Goal: Task Accomplishment & Management: Complete application form

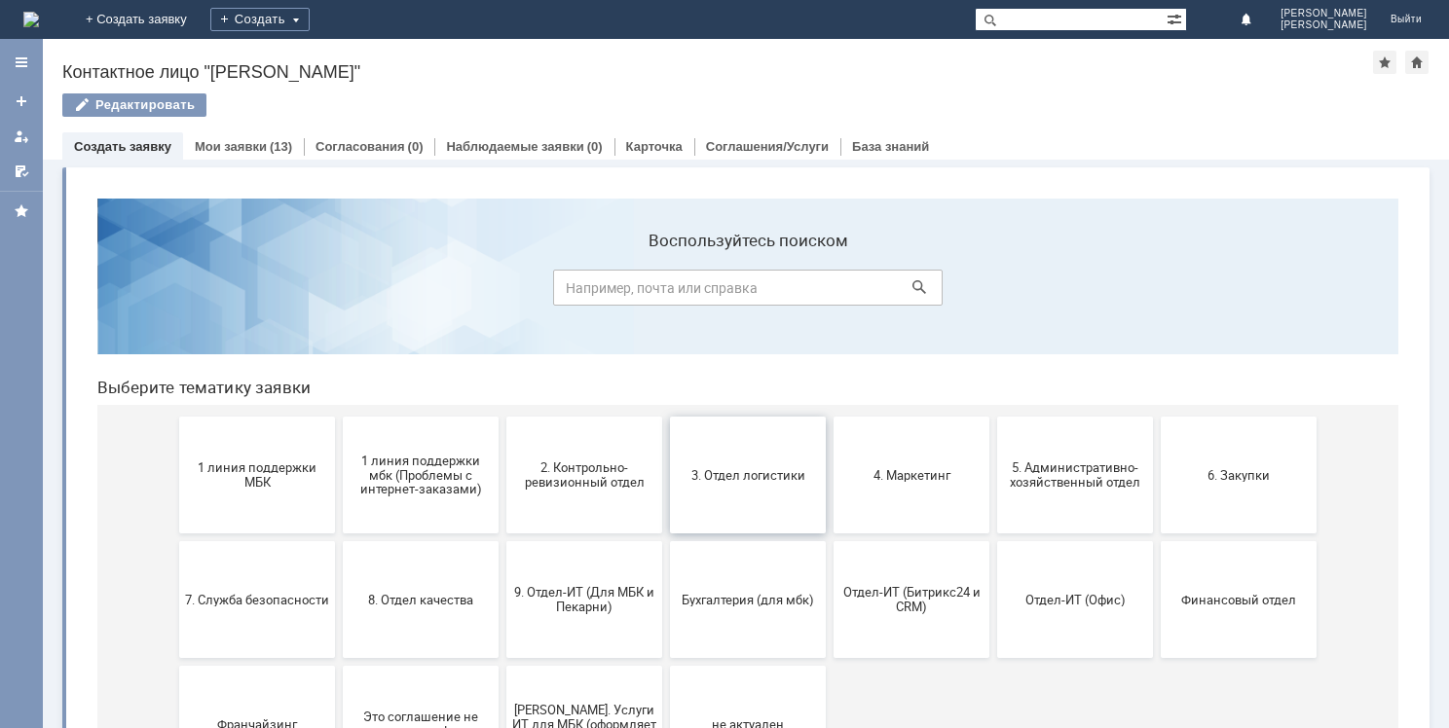
click at [763, 478] on span "3. Отдел логистики" at bounding box center [748, 474] width 144 height 15
click at [1076, 483] on span "5. Административно-хозяйственный отдел" at bounding box center [1075, 475] width 144 height 29
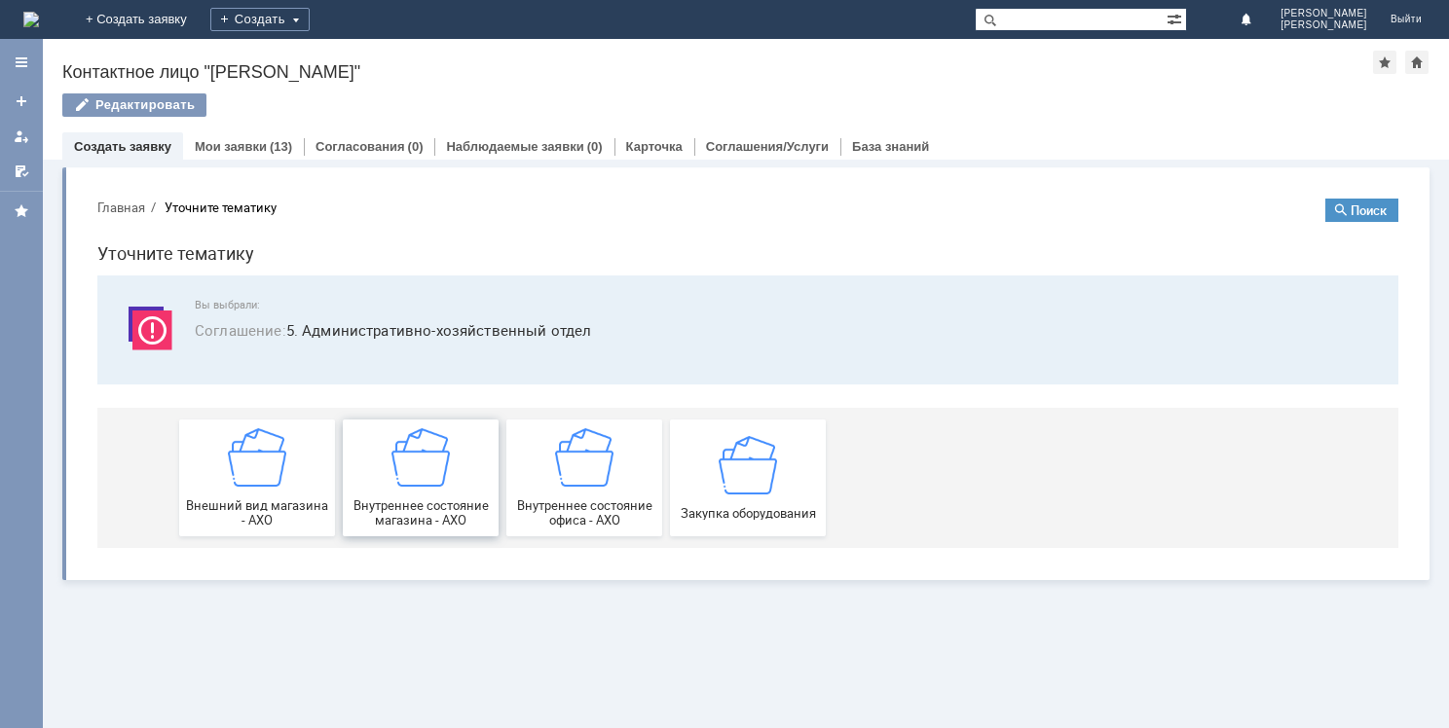
click at [427, 479] on img at bounding box center [420, 457] width 58 height 58
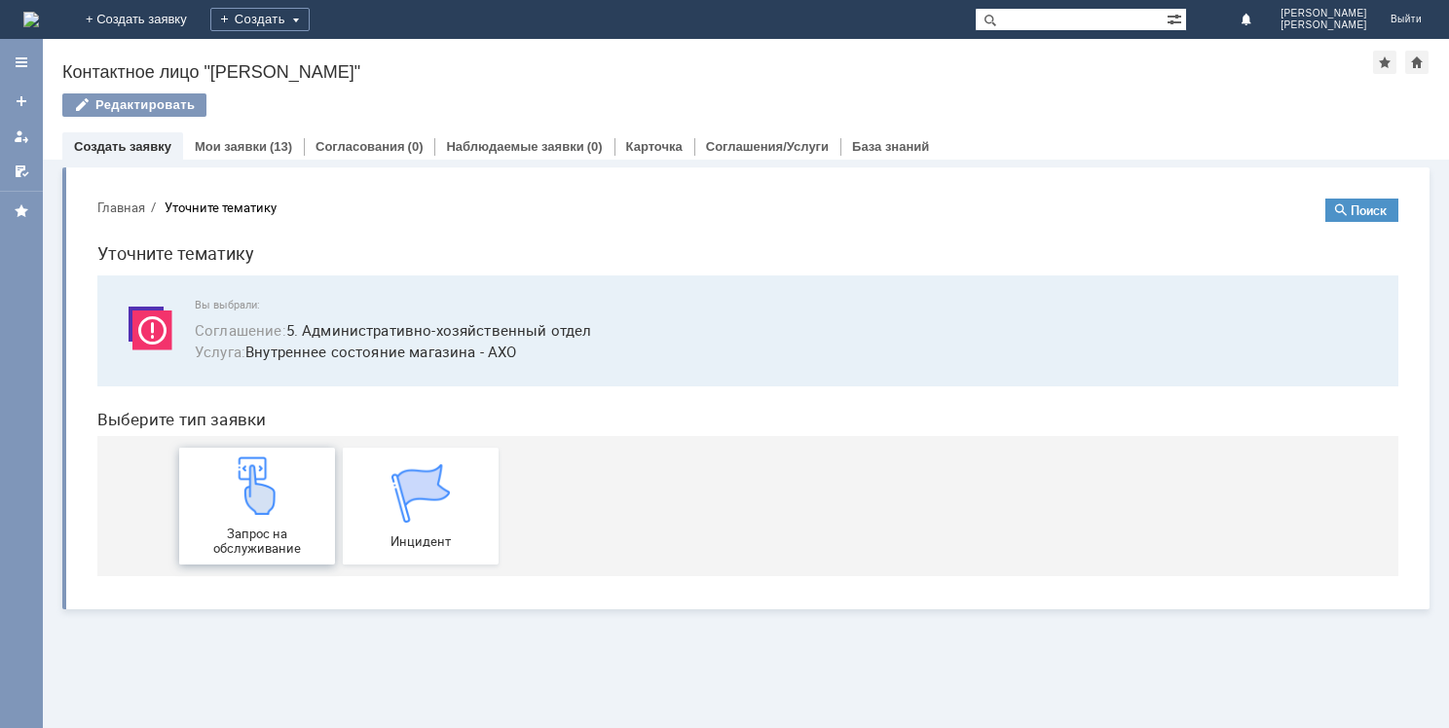
click at [250, 506] on img at bounding box center [257, 486] width 58 height 58
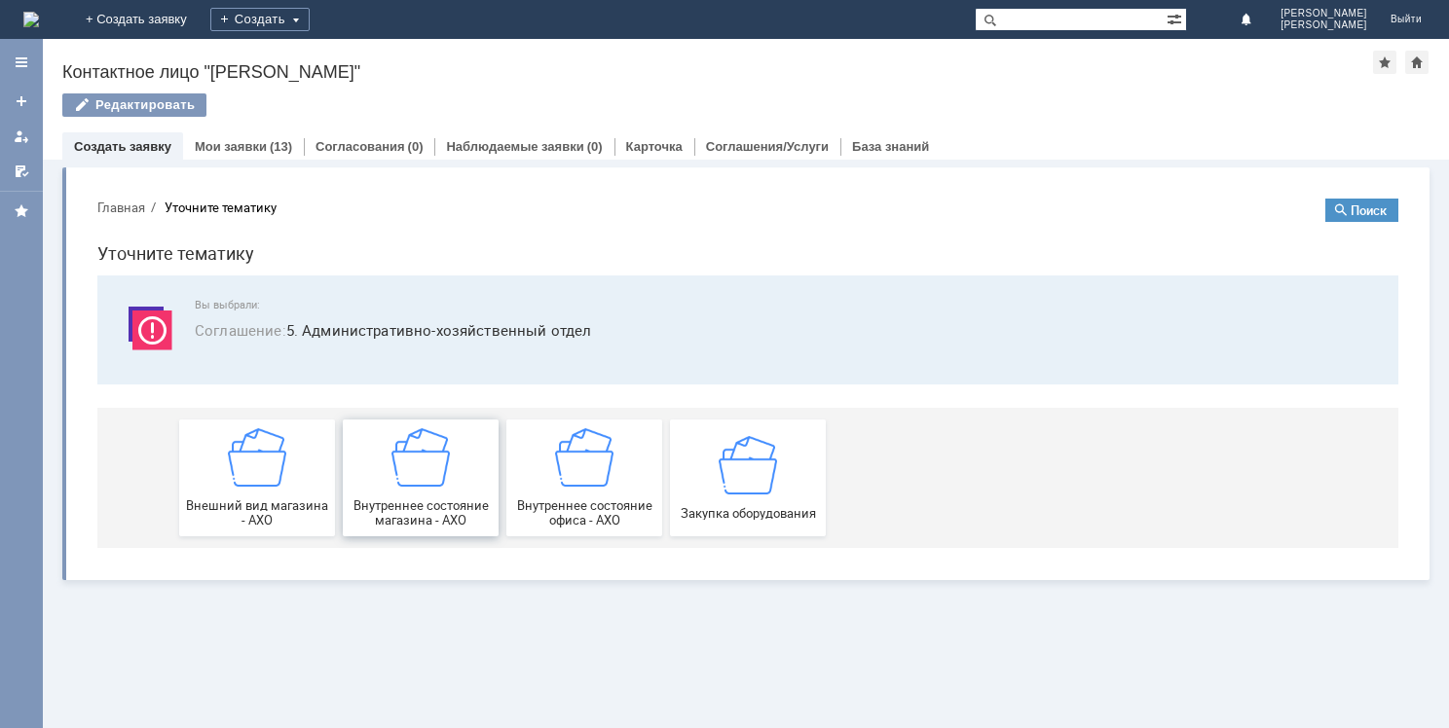
click at [449, 478] on img at bounding box center [420, 457] width 58 height 58
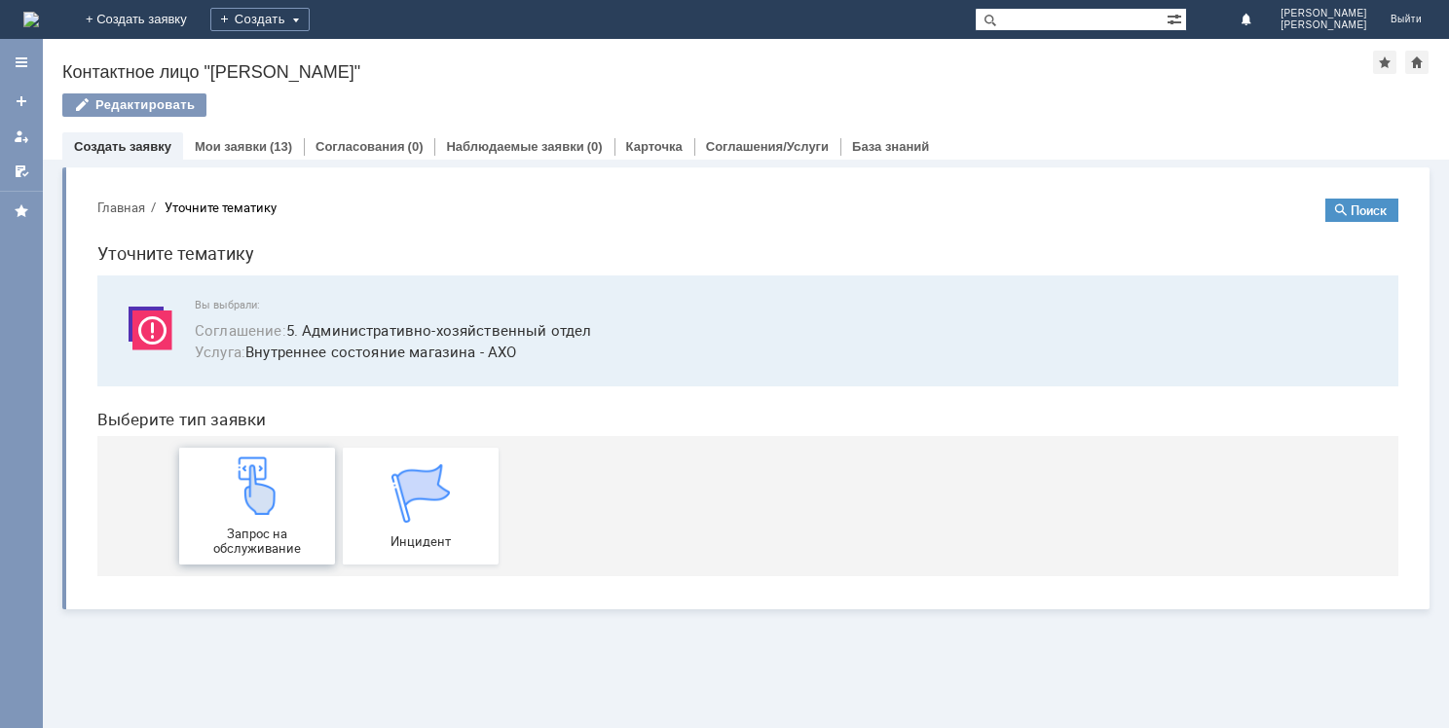
click at [243, 472] on img at bounding box center [257, 486] width 58 height 58
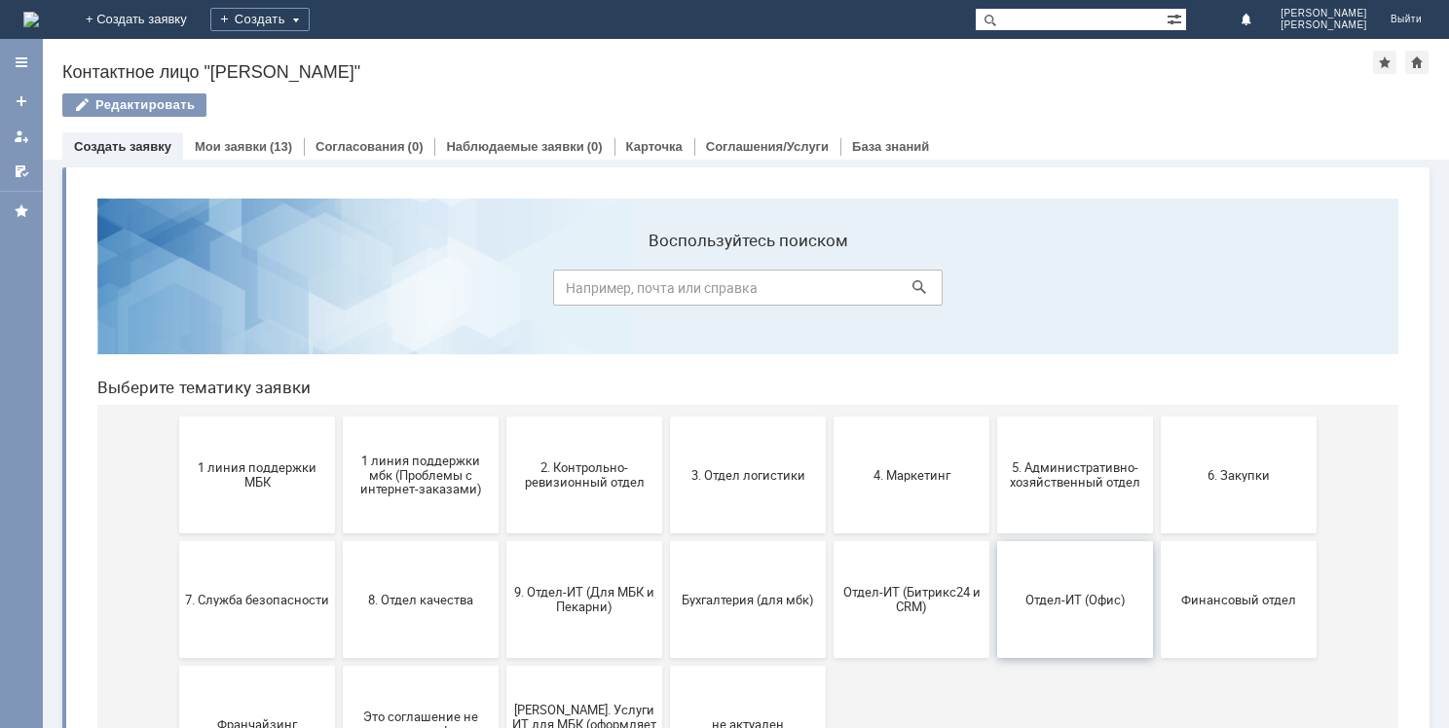
click at [1107, 607] on button "Отдел-ИТ (Офис)" at bounding box center [1075, 599] width 156 height 117
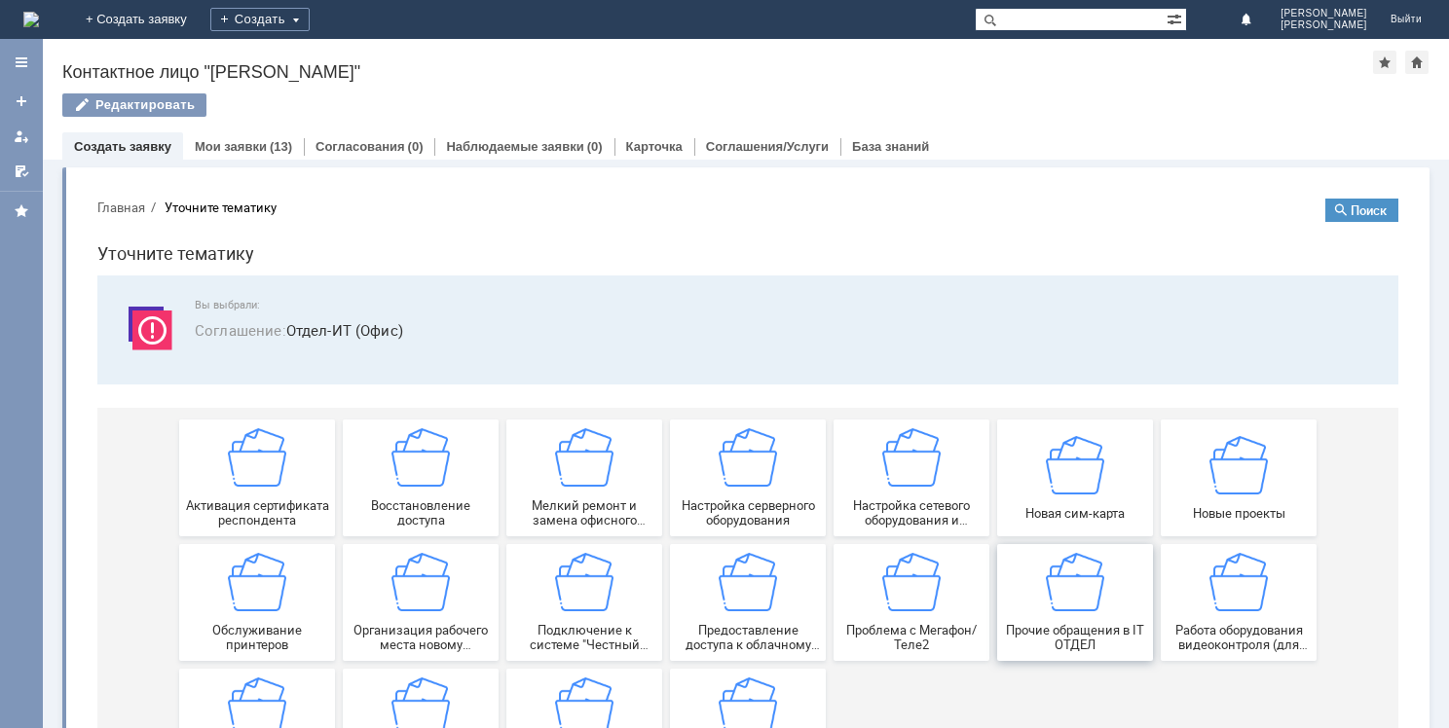
click at [1068, 586] on img at bounding box center [1075, 582] width 58 height 58
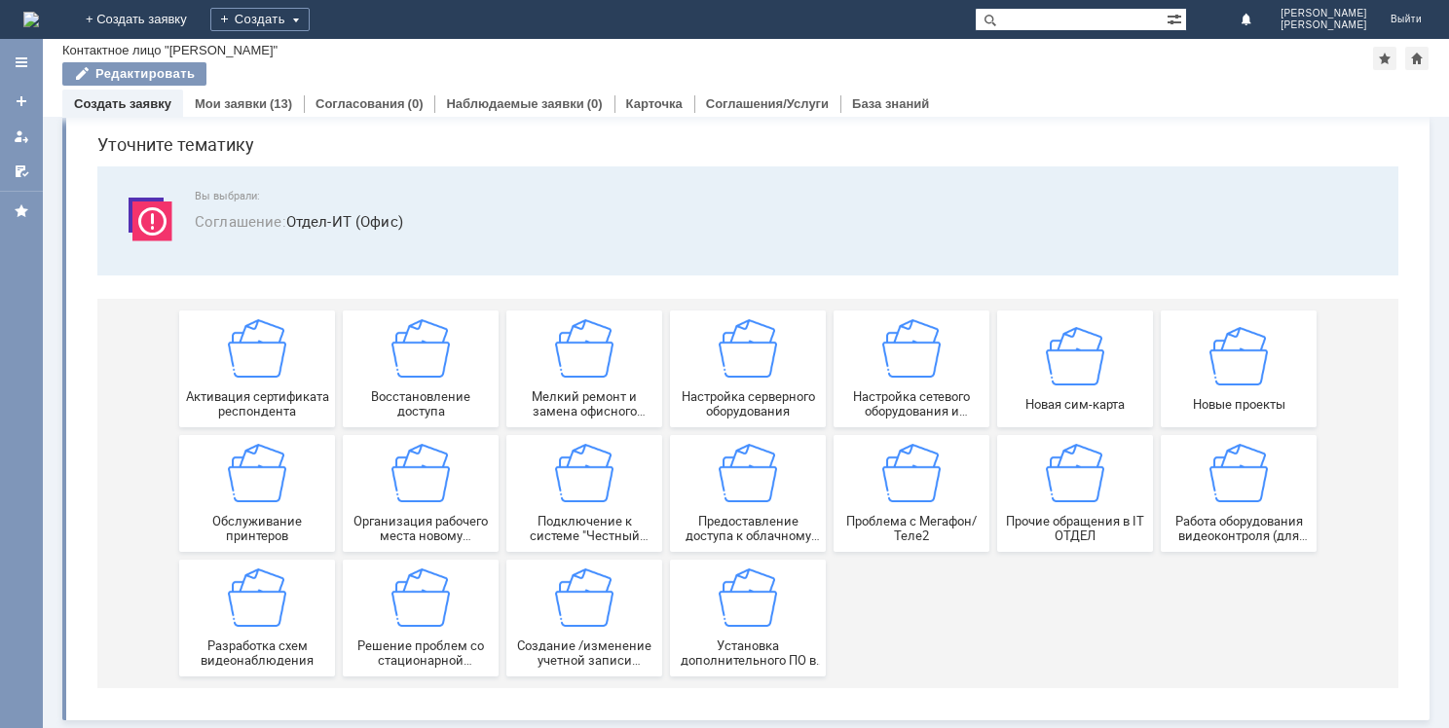
scroll to position [66, 0]
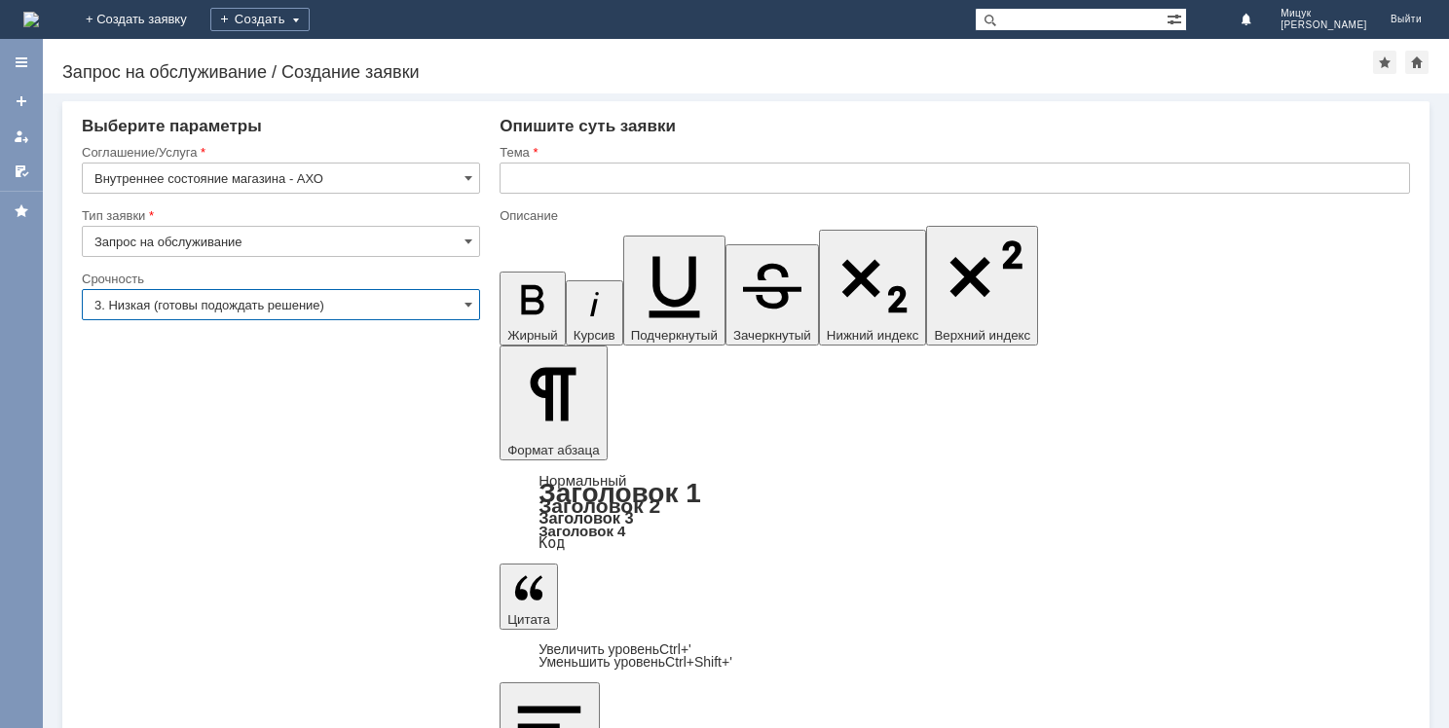
click at [284, 304] on input "3. Низкая (готовы подождать решение)" at bounding box center [281, 304] width 398 height 31
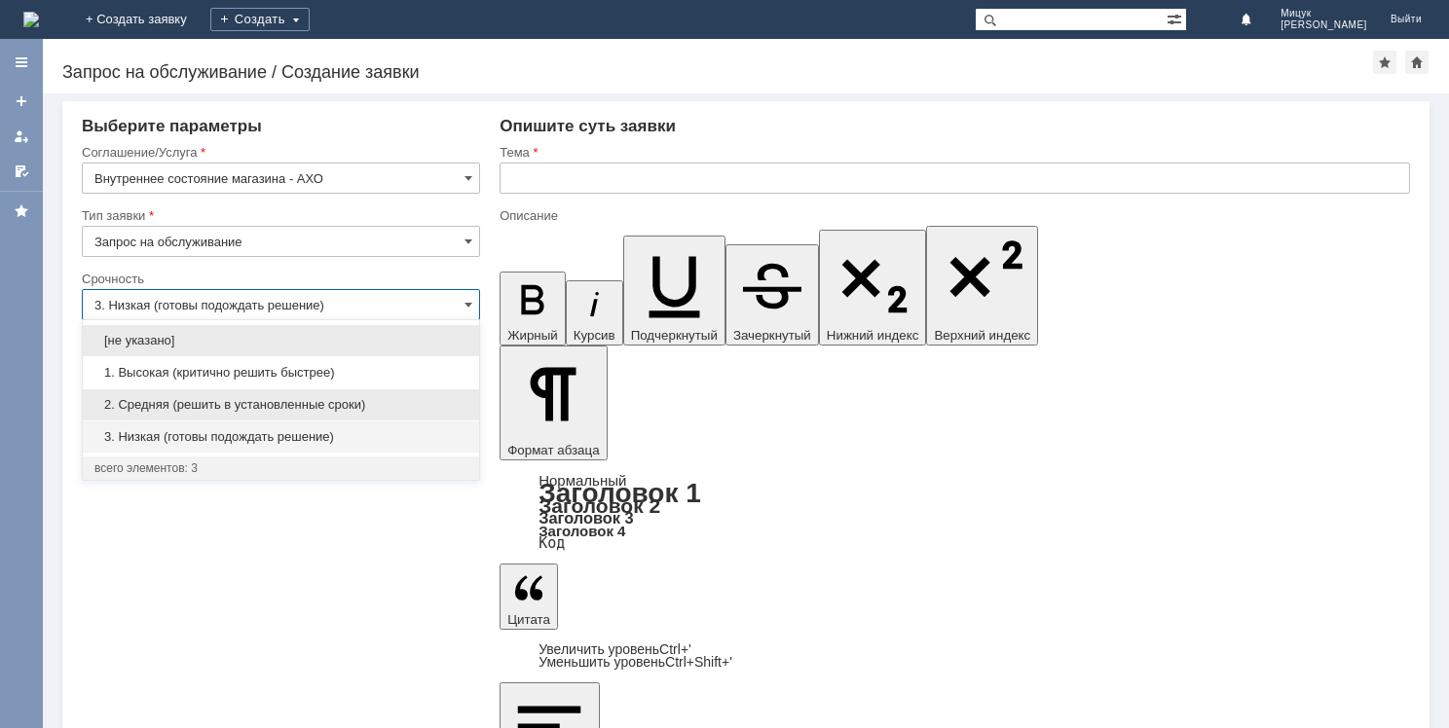
click at [277, 403] on span "2. Средняя (решить в установленные сроки)" at bounding box center [280, 405] width 373 height 16
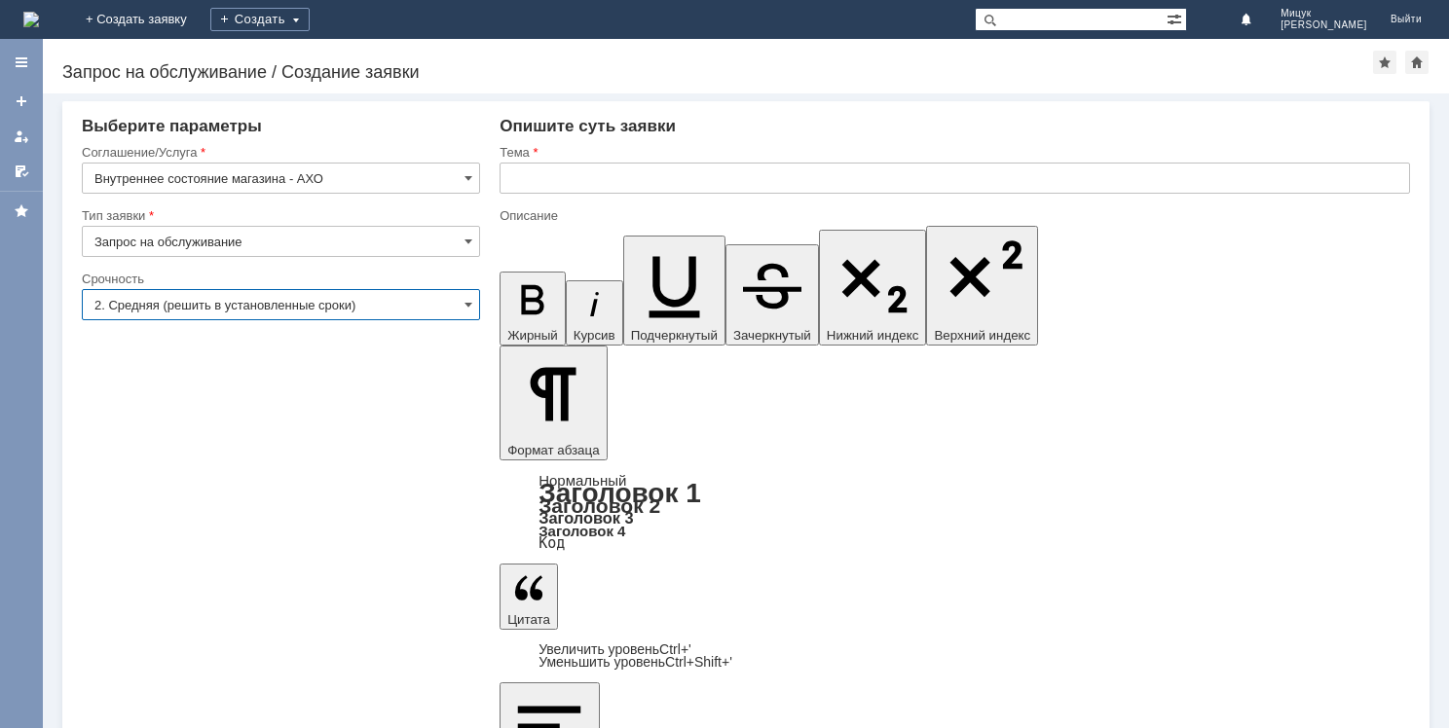
type input "2. Средняя (решить в установленные сроки)"
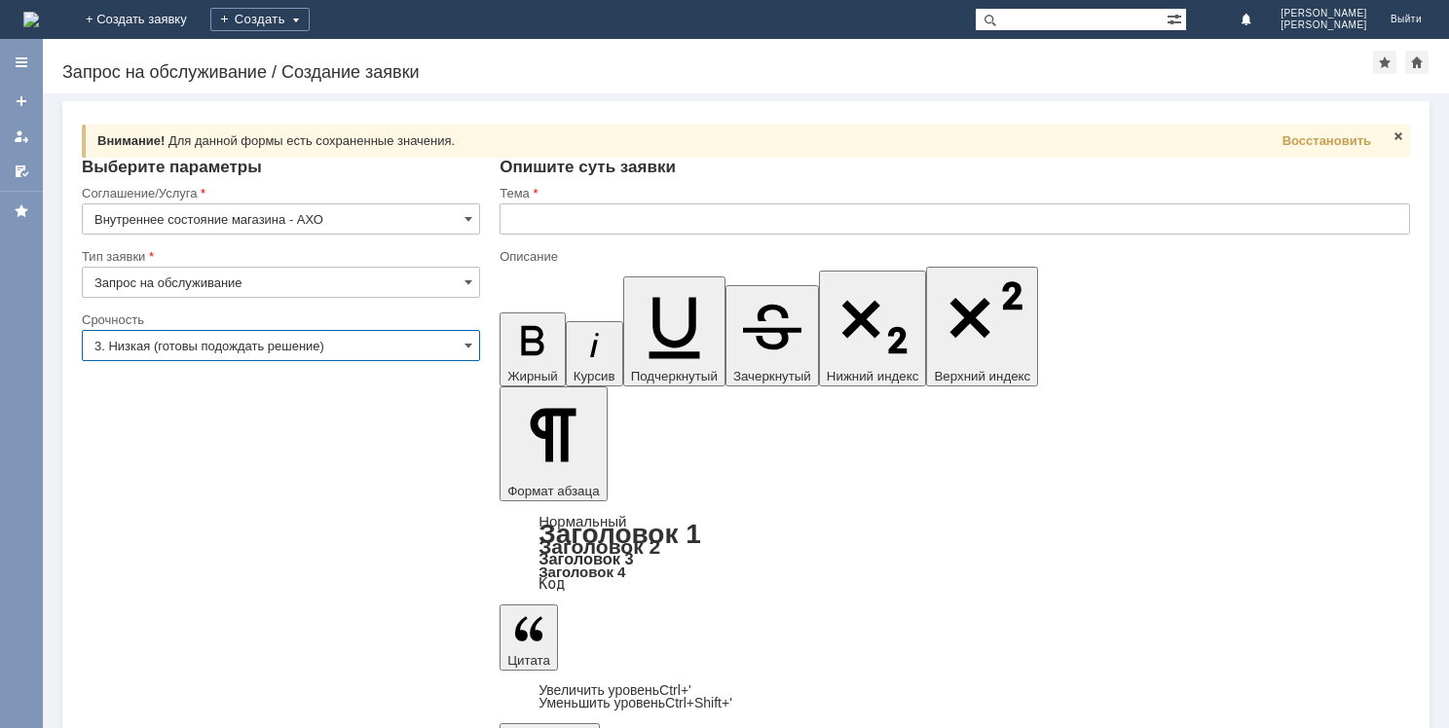
click at [448, 347] on input "3. Низкая (готовы подождать решение)" at bounding box center [281, 345] width 398 height 31
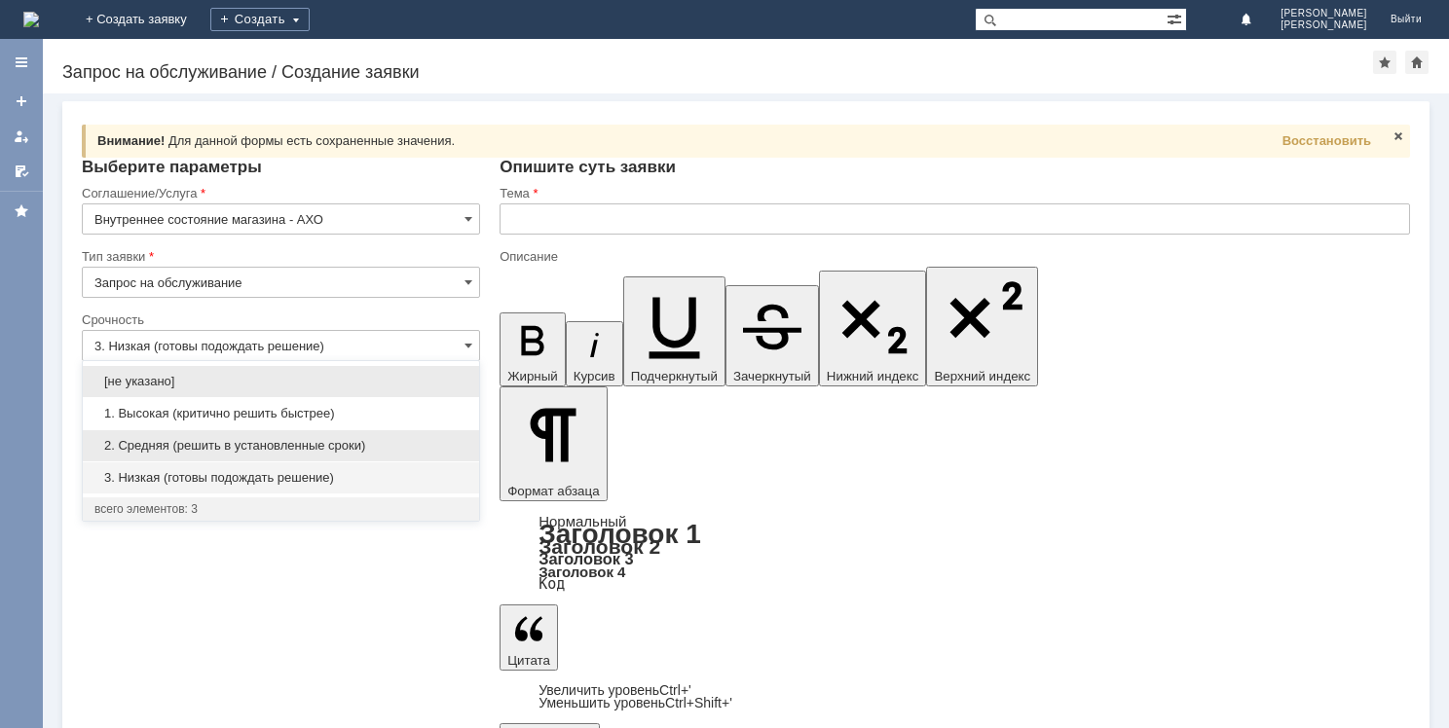
click at [354, 440] on span "2. Средняя (решить в установленные сроки)" at bounding box center [280, 446] width 373 height 16
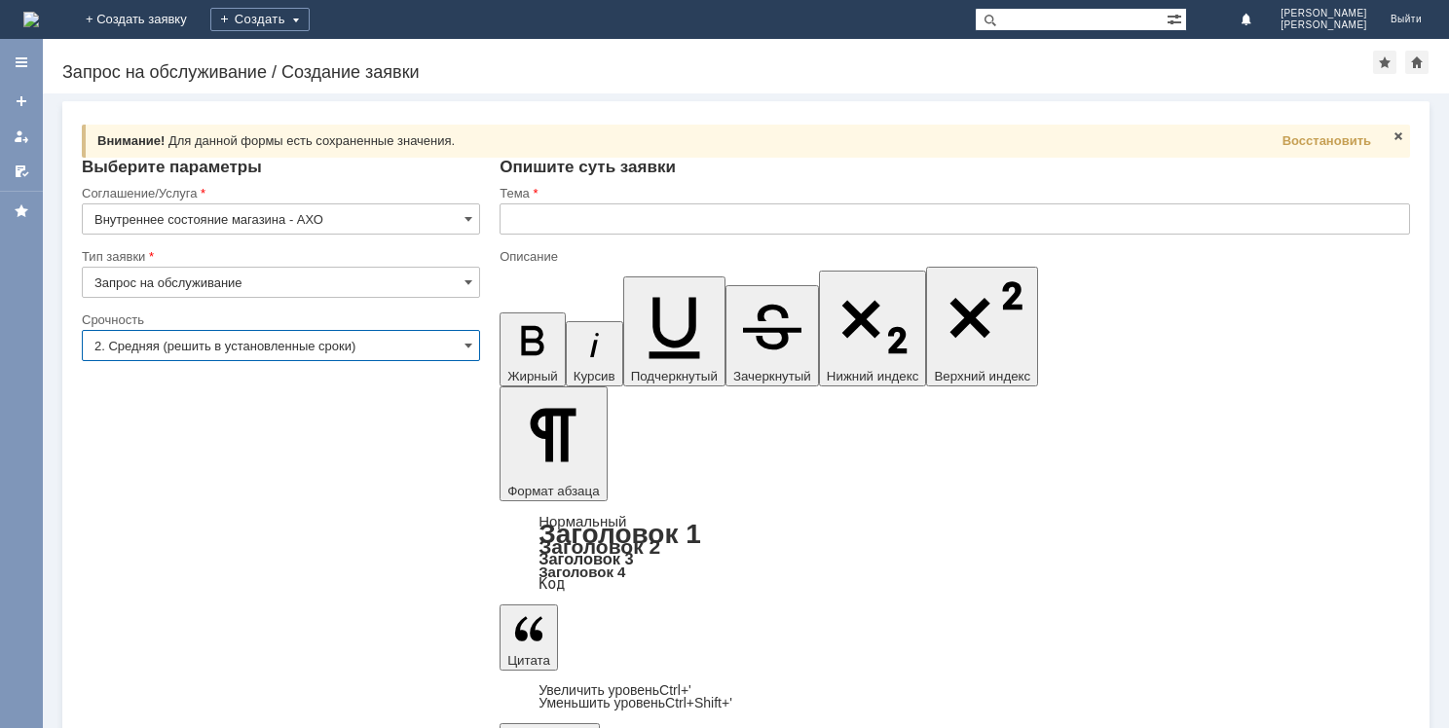
type input "2. Средняя (решить в установленные сроки)"
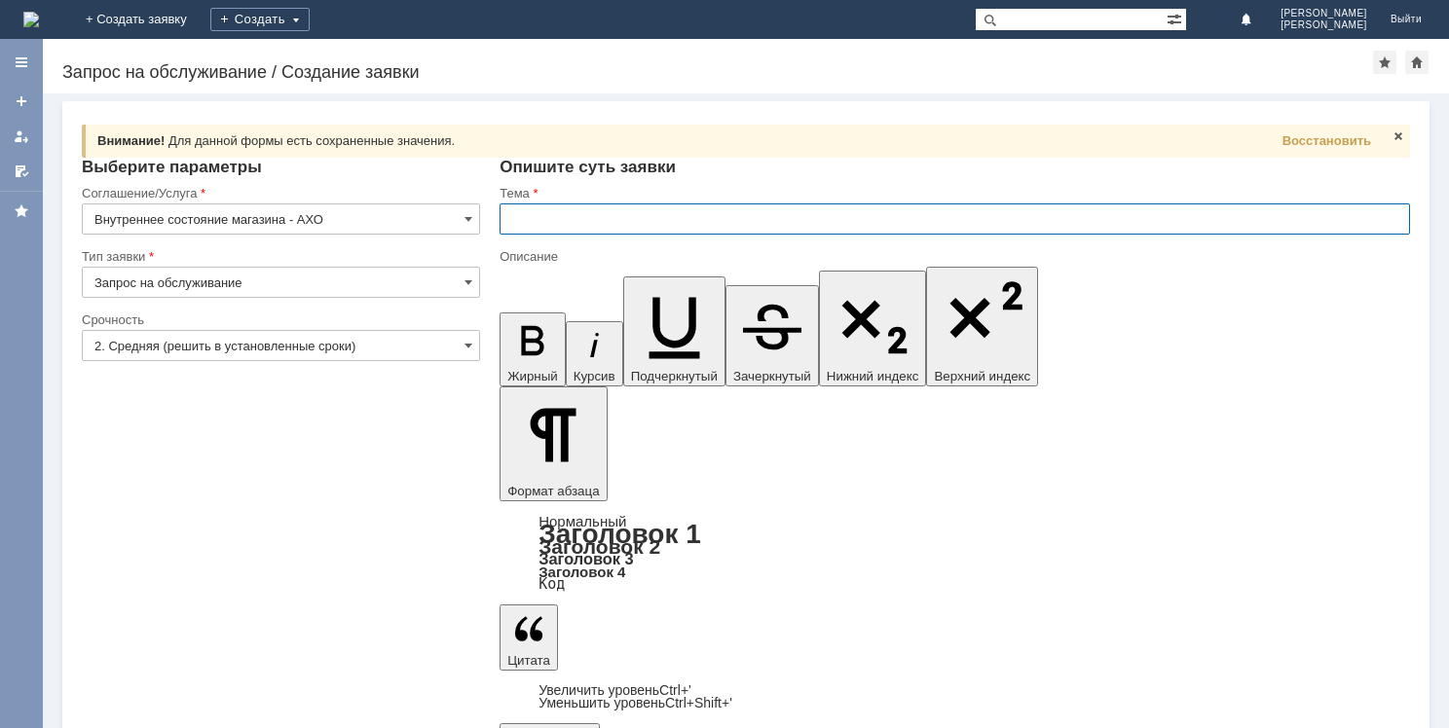
click at [604, 223] on input "text" at bounding box center [954, 218] width 910 height 31
type input "Заказ на МБК светодиодной ленты"
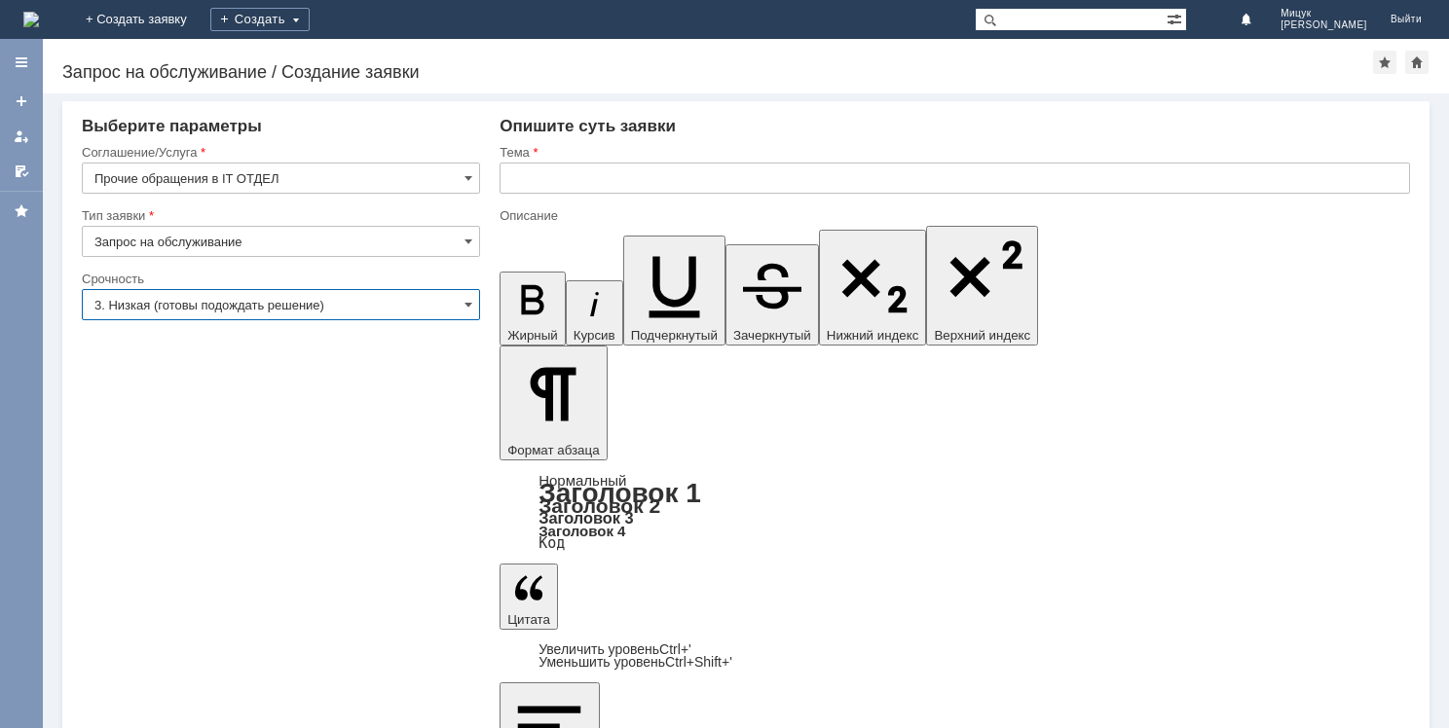
click at [314, 304] on input "3. Низкая (готовы подождать решение)" at bounding box center [281, 304] width 398 height 31
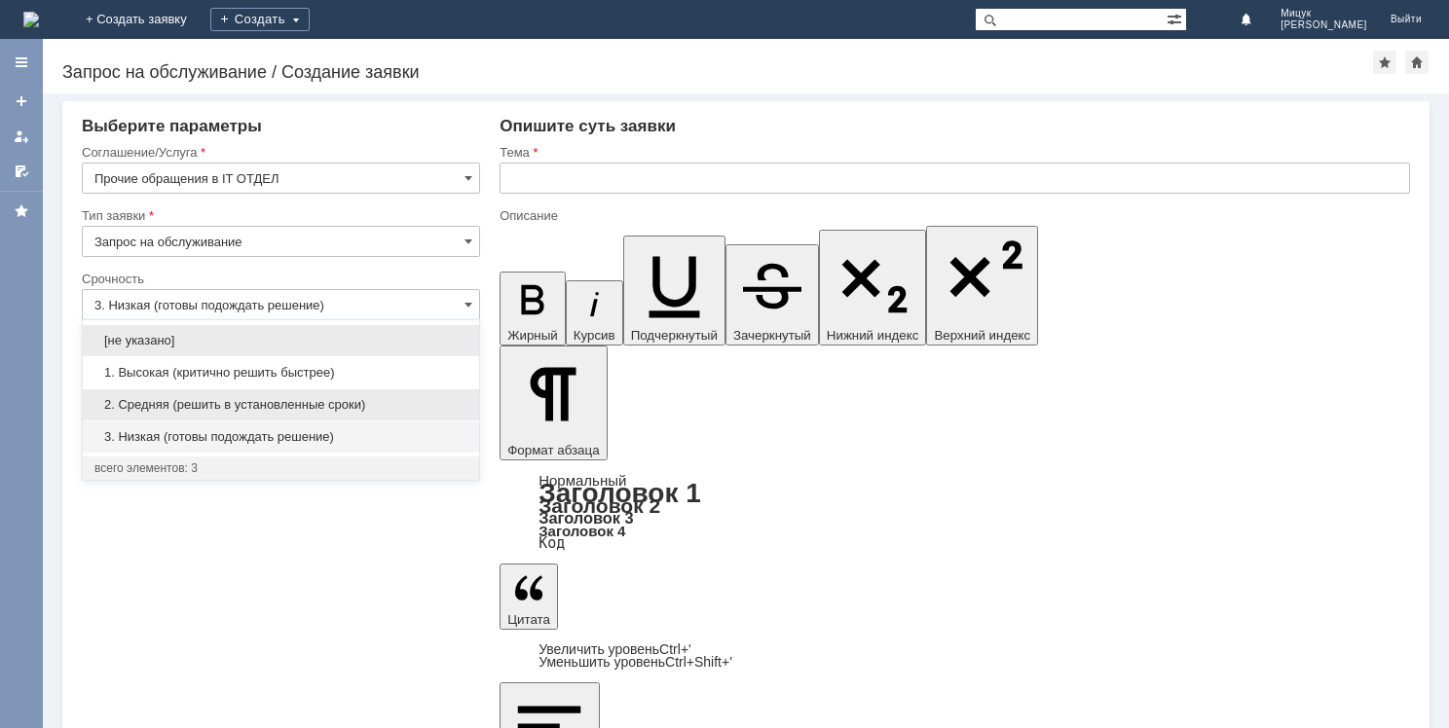
click at [304, 409] on span "2. Средняя (решить в установленные сроки)" at bounding box center [280, 405] width 373 height 16
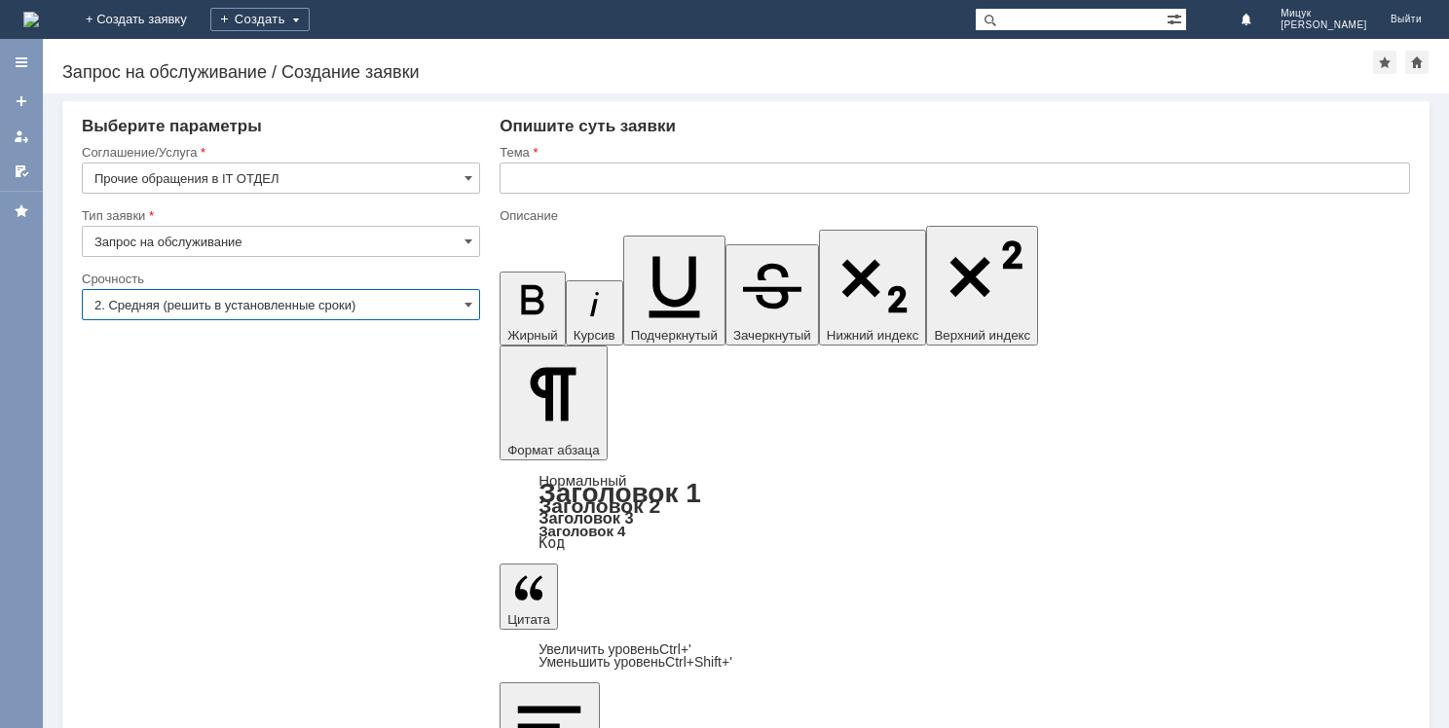
type input "2. Средняя (решить в установленные сроки)"
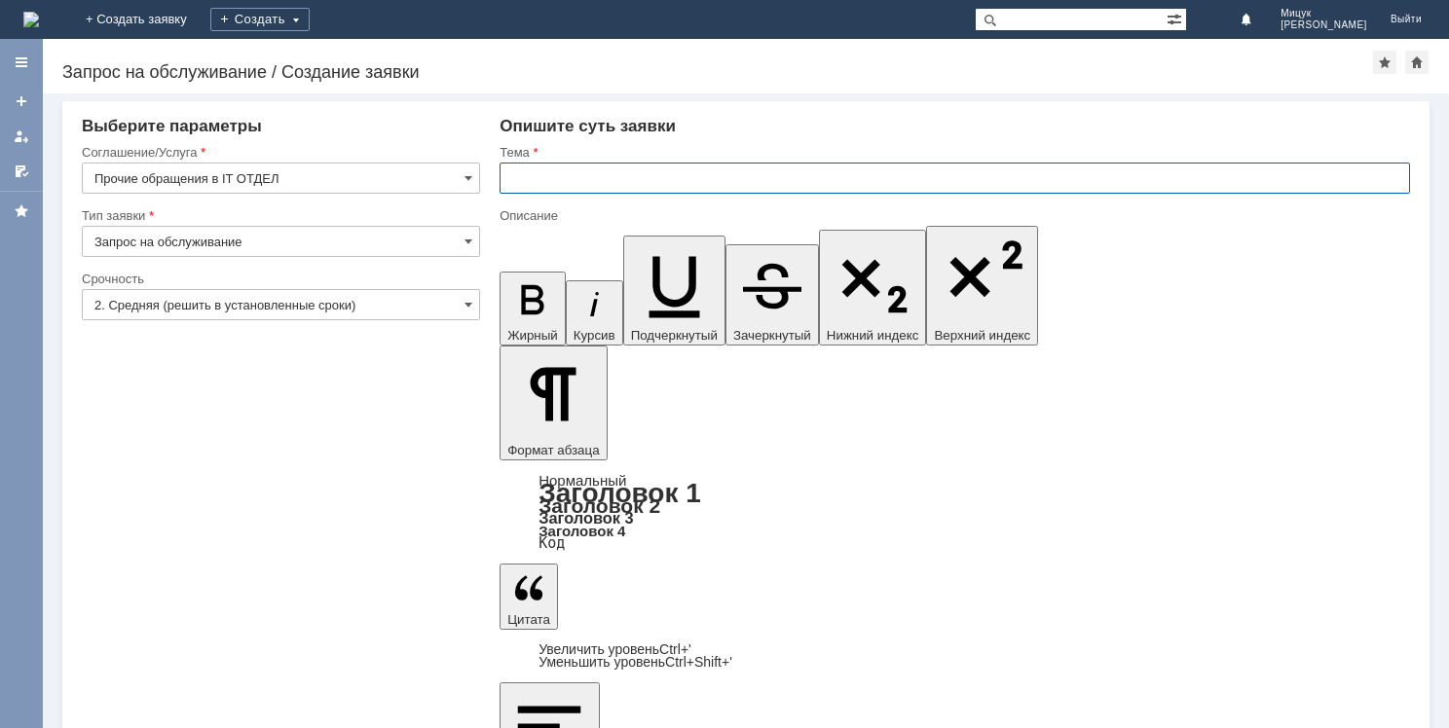
click at [619, 183] on input "text" at bounding box center [954, 178] width 910 height 31
type input "В 1С слетели данные по показателям"
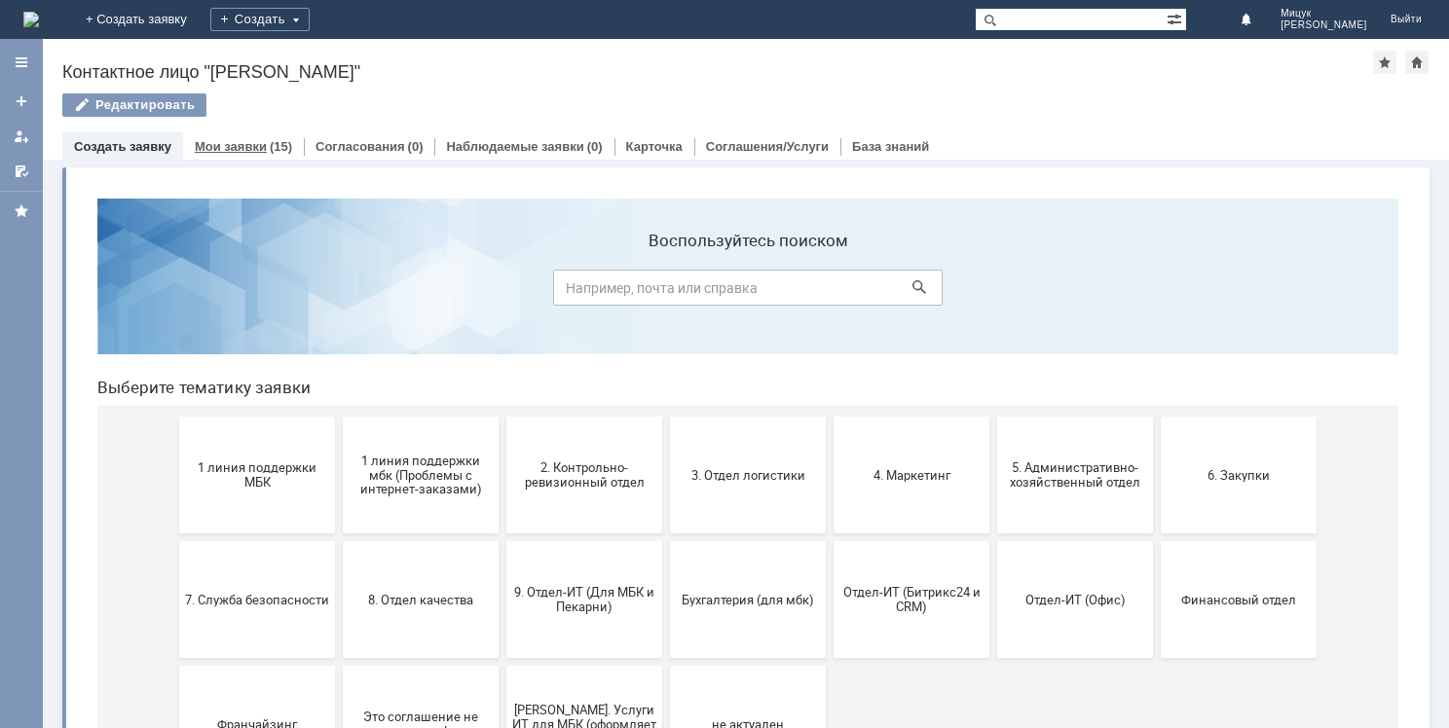
click at [242, 141] on link "Мои заявки" at bounding box center [231, 146] width 72 height 15
